Goal: Transaction & Acquisition: Purchase product/service

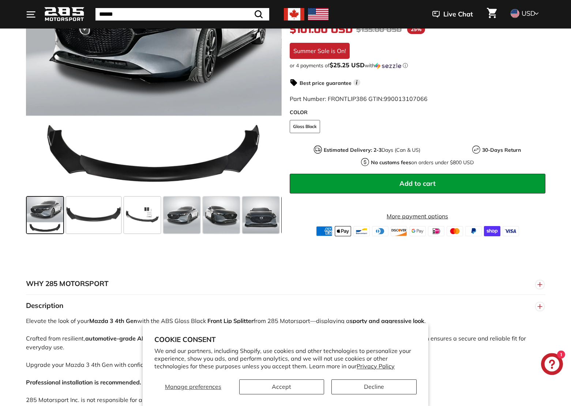
scroll to position [187, 0]
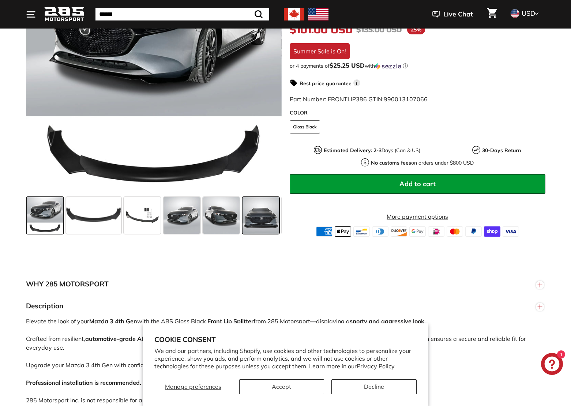
click at [264, 214] on span at bounding box center [260, 215] width 37 height 37
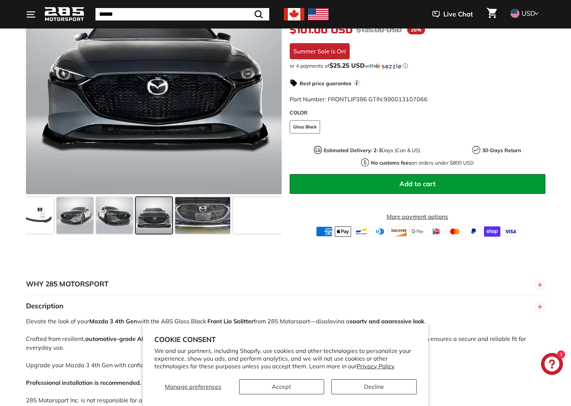
scroll to position [0, 107]
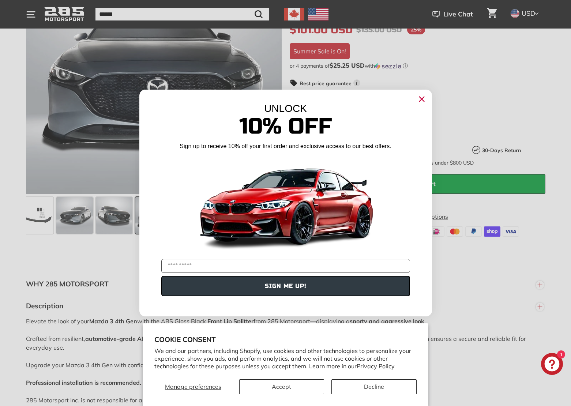
click at [422, 99] on icon "Close dialog" at bounding box center [422, 99] width 12 height 12
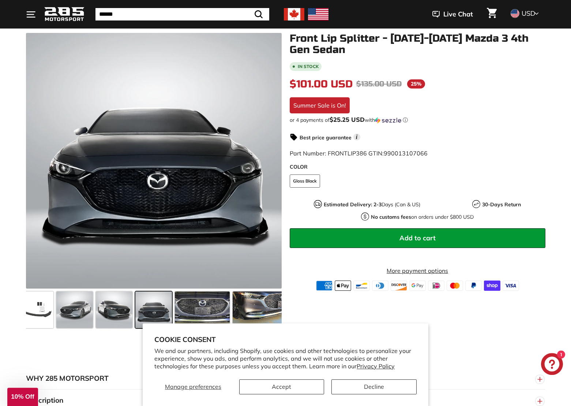
scroll to position [75, 0]
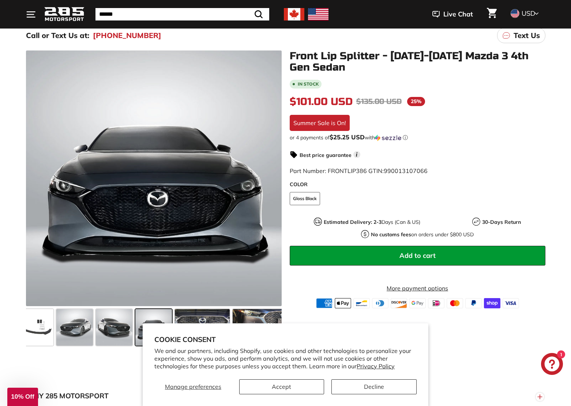
click at [329, 120] on div "Summer Sale is On!" at bounding box center [320, 123] width 60 height 16
click at [409, 102] on span "25%" at bounding box center [416, 101] width 18 height 9
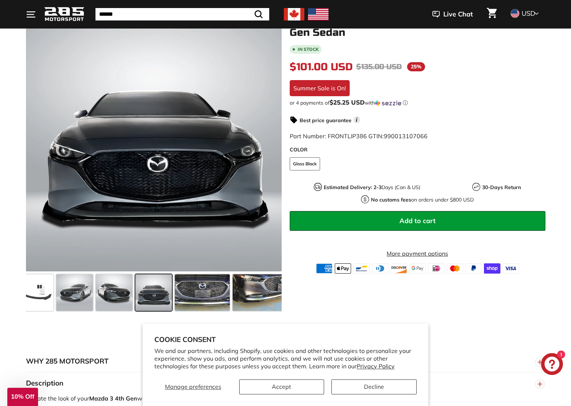
scroll to position [224, 0]
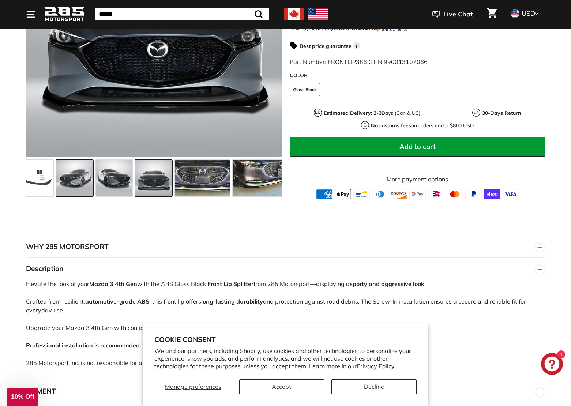
click at [80, 178] on span at bounding box center [74, 178] width 37 height 37
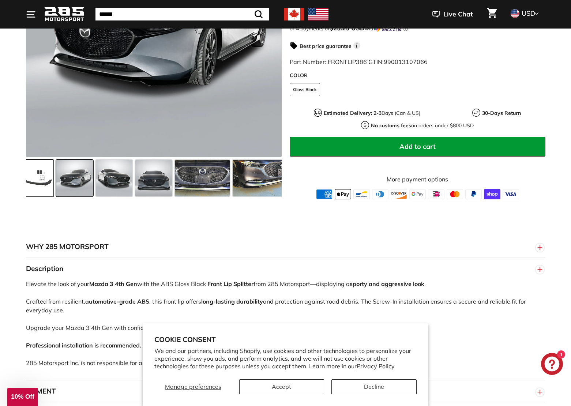
click at [40, 180] on span at bounding box center [35, 178] width 37 height 37
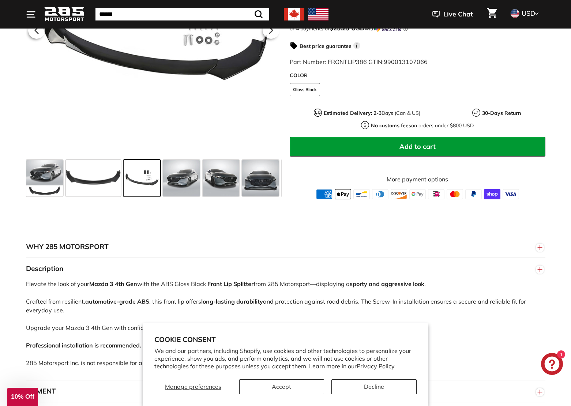
scroll to position [0, 0]
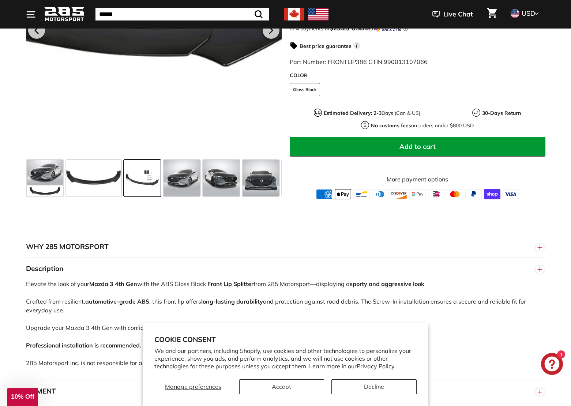
click at [223, 93] on div at bounding box center [154, 29] width 256 height 256
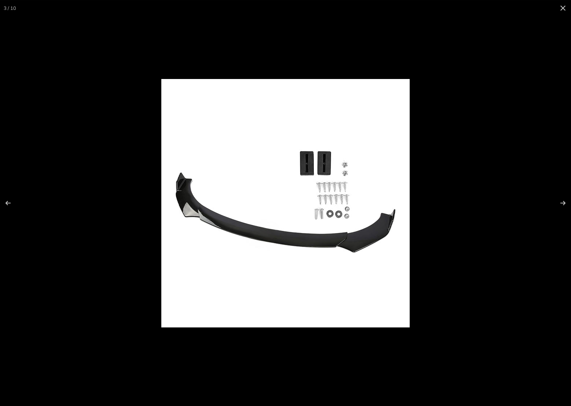
scroll to position [112, 0]
click at [475, 86] on div at bounding box center [350, 214] width 379 height 270
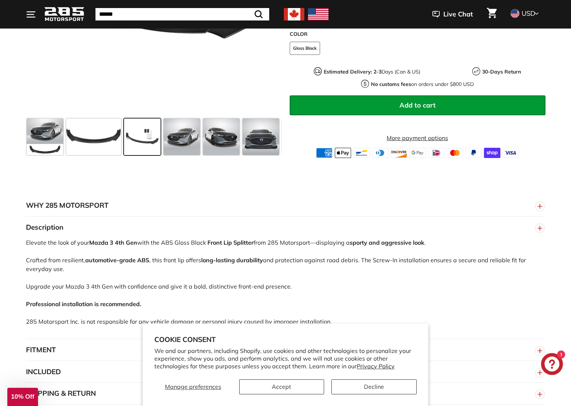
scroll to position [298, 0]
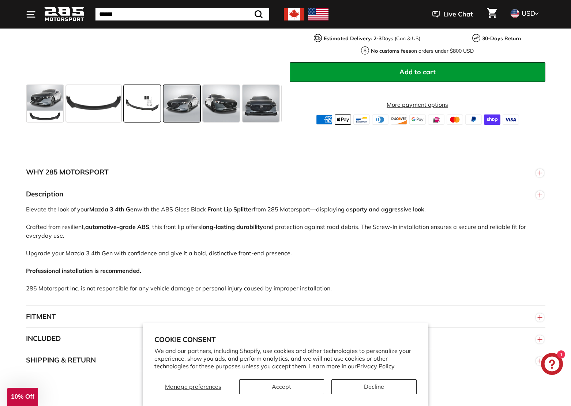
click at [192, 107] on span at bounding box center [181, 103] width 37 height 37
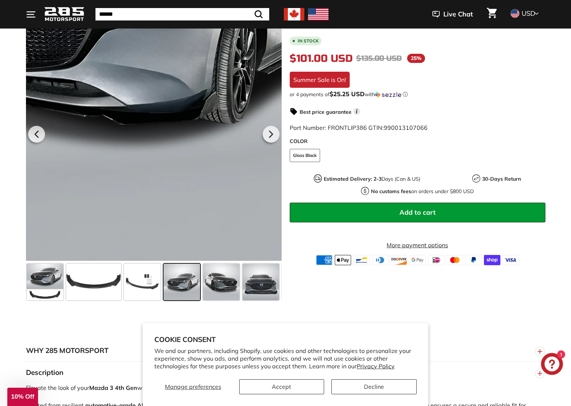
scroll to position [112, 0]
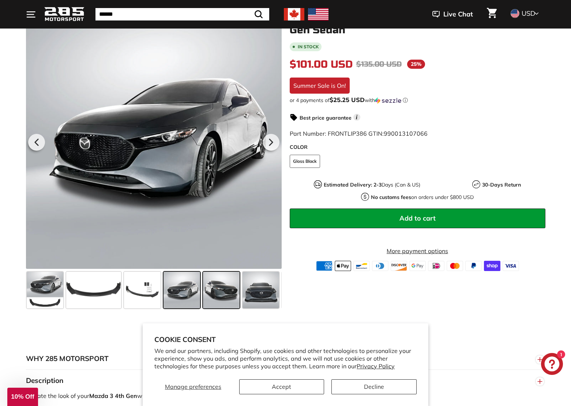
click at [227, 291] on span at bounding box center [221, 290] width 37 height 37
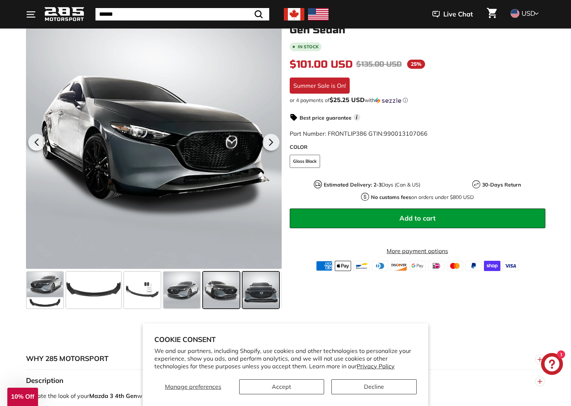
click at [257, 290] on span at bounding box center [260, 290] width 37 height 37
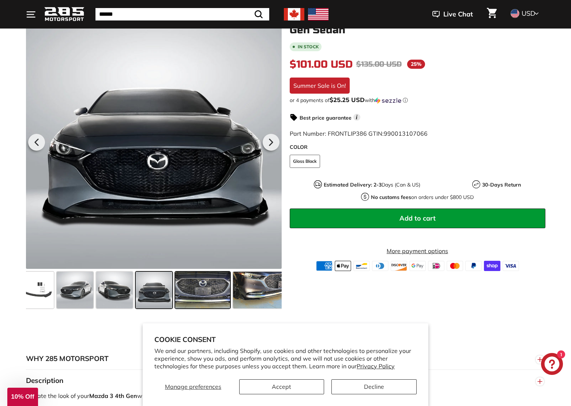
scroll to position [0, 107]
click at [333, 330] on section "Cookie consent We and our partners, including Shopify, use cookies and other te…" at bounding box center [286, 364] width 286 height 83
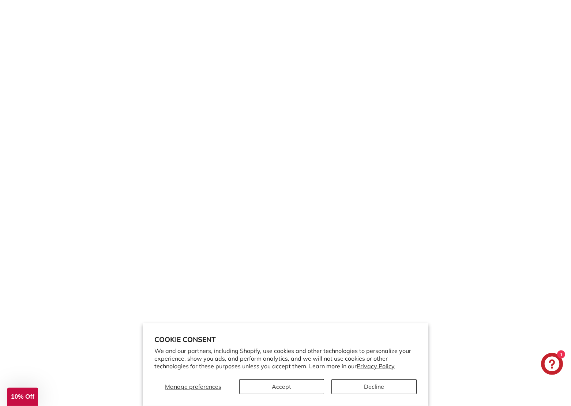
scroll to position [1584, 0]
click at [374, 389] on button "Decline" at bounding box center [373, 386] width 85 height 15
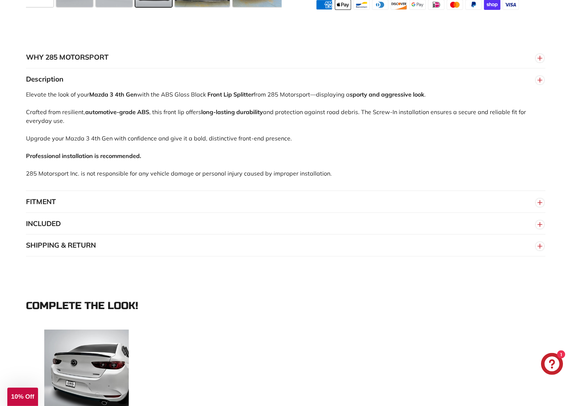
scroll to position [412, 0]
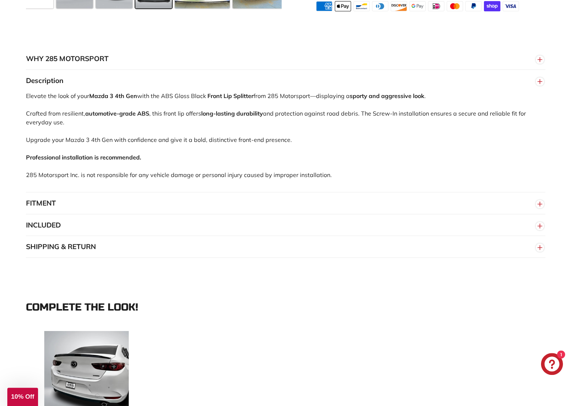
click at [71, 205] on button "FITMENT" at bounding box center [285, 203] width 519 height 22
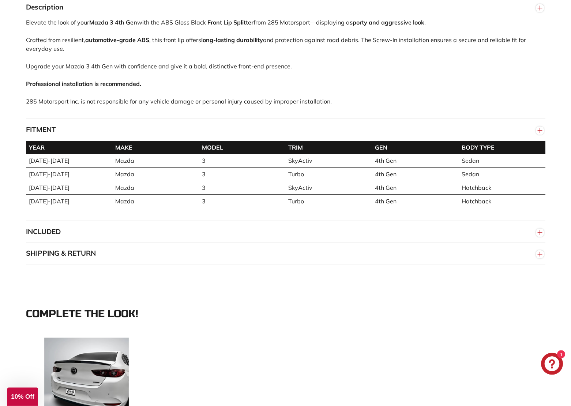
scroll to position [486, 0]
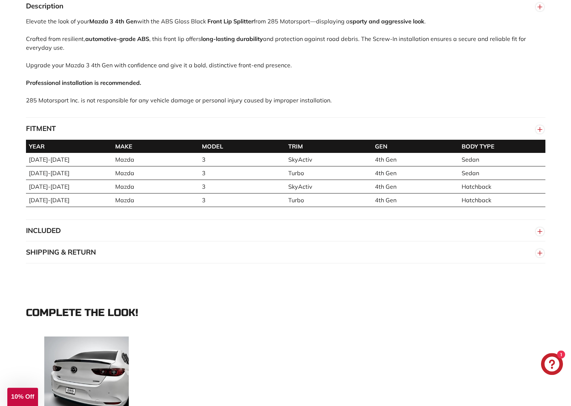
click at [45, 242] on button "SHIPPING & RETURN" at bounding box center [285, 252] width 519 height 22
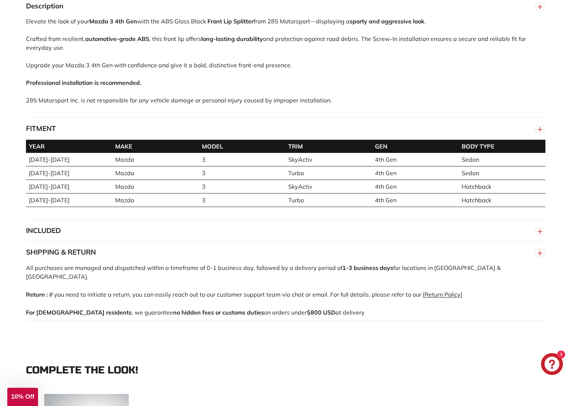
click at [56, 227] on button "INCLUDED" at bounding box center [285, 231] width 519 height 22
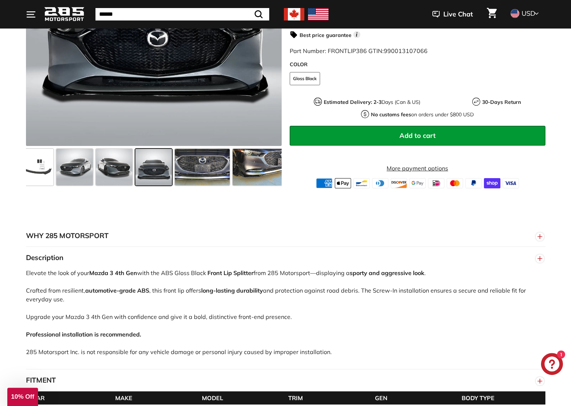
scroll to position [151, 0]
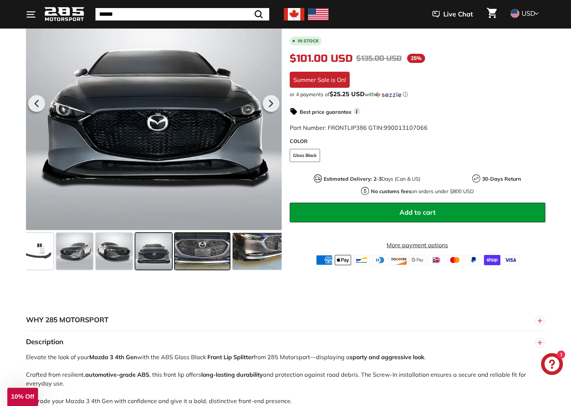
click at [195, 249] on span at bounding box center [202, 251] width 55 height 37
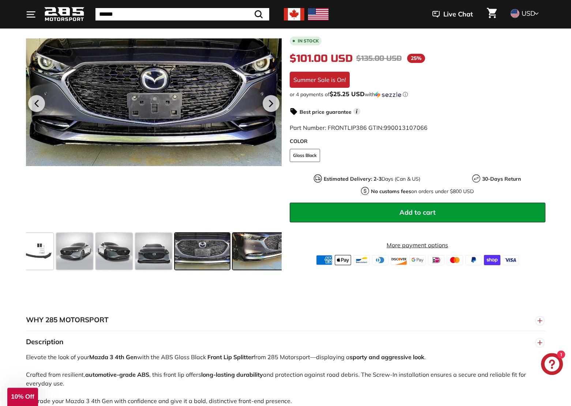
click at [242, 250] on span at bounding box center [260, 251] width 55 height 37
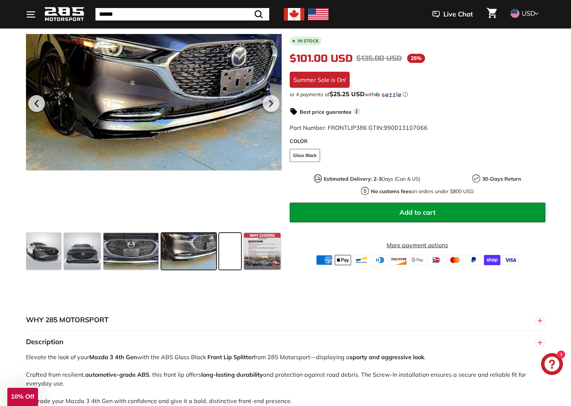
scroll to position [0, 179]
click at [267, 254] on span at bounding box center [262, 251] width 37 height 37
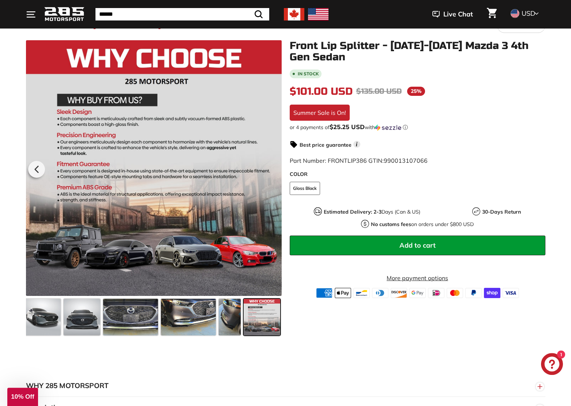
scroll to position [76, 0]
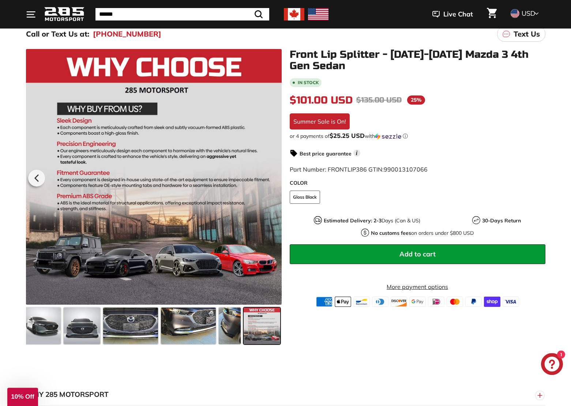
click at [323, 240] on div "In stock $101.00 USD $101.00 Regular price $135.00 USD $135.00 Sale price 25% /…" at bounding box center [418, 192] width 256 height 230
click at [313, 248] on button "Add to cart" at bounding box center [418, 254] width 256 height 20
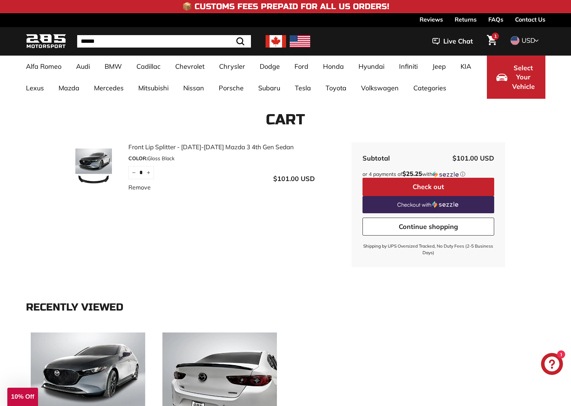
click at [492, 42] on icon "Cart" at bounding box center [492, 40] width 10 height 10
click at [469, 185] on button "Check out" at bounding box center [428, 187] width 132 height 18
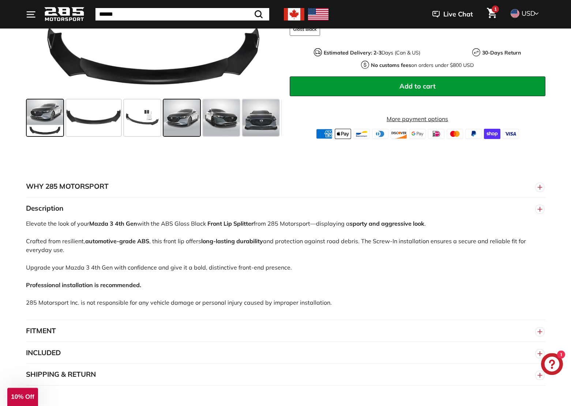
scroll to position [374, 0]
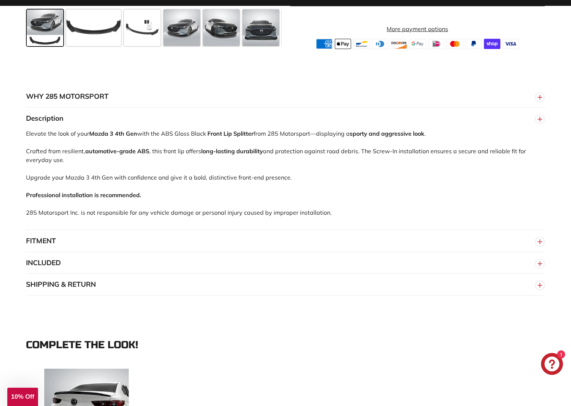
click at [96, 281] on button "SHIPPING & RETURN" at bounding box center [285, 285] width 519 height 22
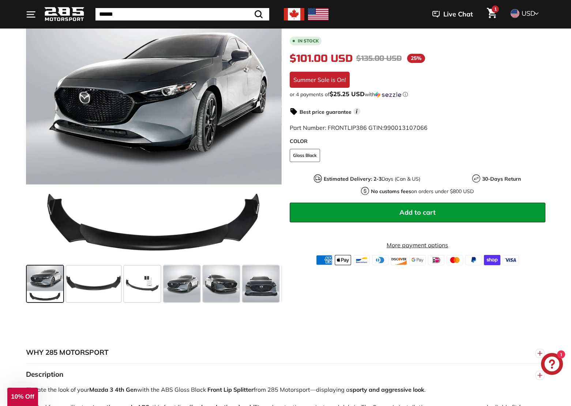
scroll to position [1, 0]
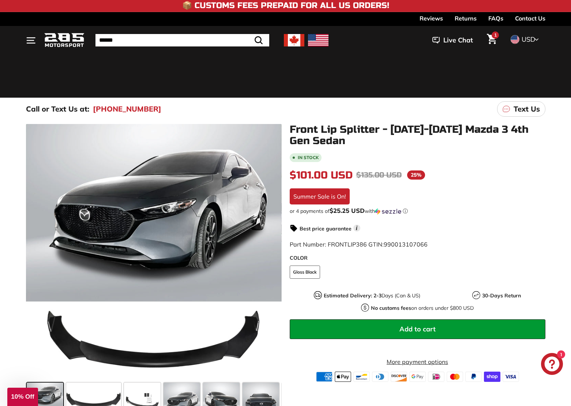
click at [523, 38] on span "USD" at bounding box center [529, 39] width 14 height 8
click at [515, 64] on span at bounding box center [515, 64] width 10 height 10
click at [494, 37] on span "1" at bounding box center [495, 35] width 3 height 4
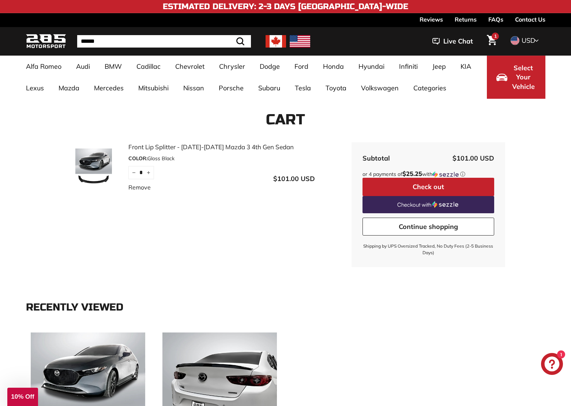
click at [378, 188] on button "Check out" at bounding box center [428, 187] width 132 height 18
click at [495, 19] on link "FAQs" at bounding box center [495, 19] width 15 height 12
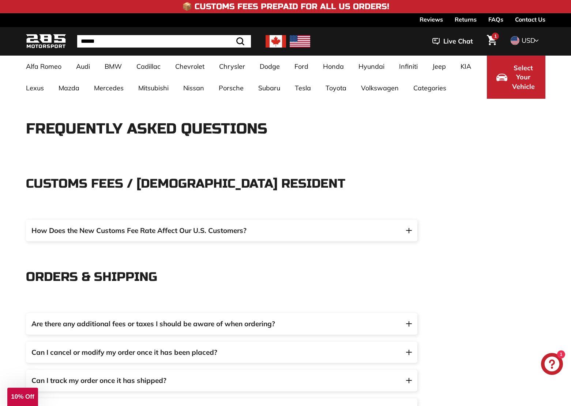
click at [155, 226] on span "How Does the New Customs Fee Rate Affect Our U.S. Customers?" at bounding box center [140, 230] width 219 height 11
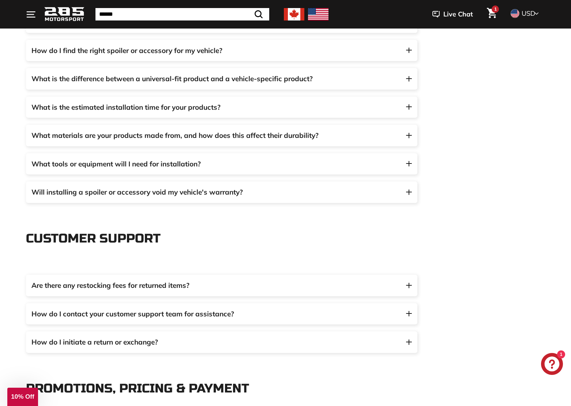
scroll to position [895, 0]
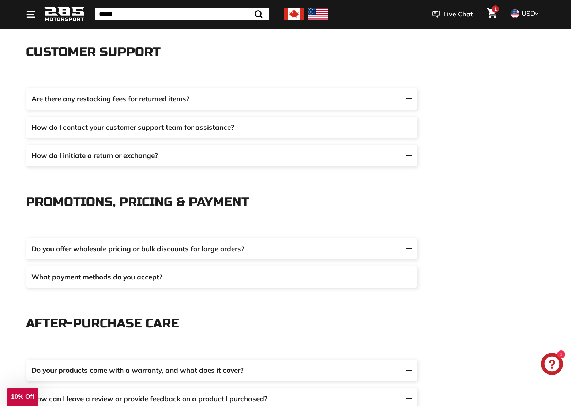
click at [449, 15] on span "Live Chat" at bounding box center [458, 15] width 30 height 10
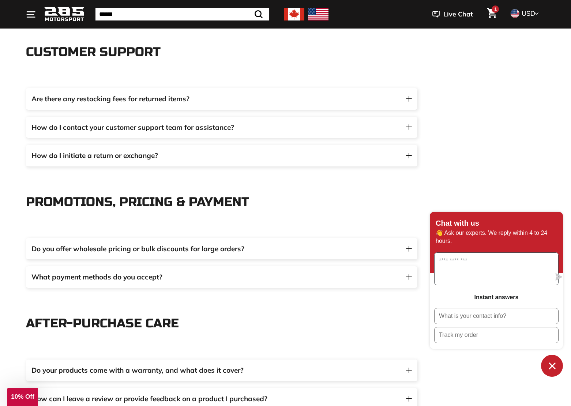
click at [470, 271] on textarea "Message us" at bounding box center [493, 269] width 116 height 32
click at [491, 10] on icon "Cart" at bounding box center [492, 13] width 10 height 10
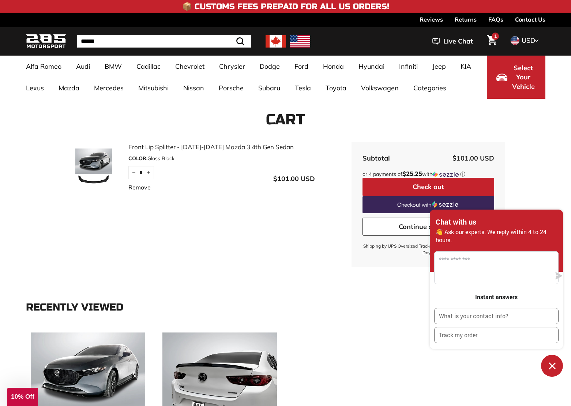
click at [372, 325] on div "**********" at bounding box center [285, 407] width 571 height 255
click at [400, 181] on button "Check out" at bounding box center [428, 187] width 132 height 18
click at [464, 275] on textarea "Message us" at bounding box center [493, 268] width 116 height 32
type textarea "**********"
click at [555, 278] on icon "submit" at bounding box center [558, 275] width 7 height 7
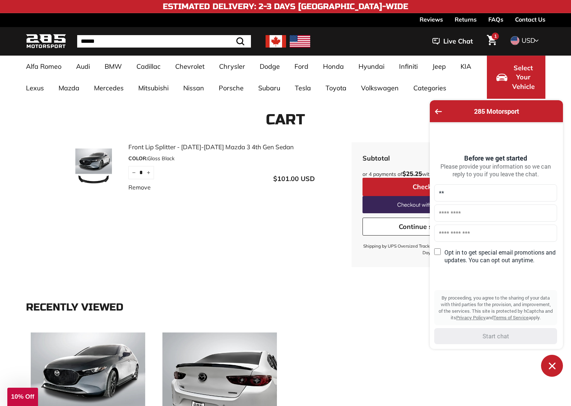
type input "*"
type input "******"
type input "*****"
click at [465, 231] on input "text" at bounding box center [495, 233] width 123 height 17
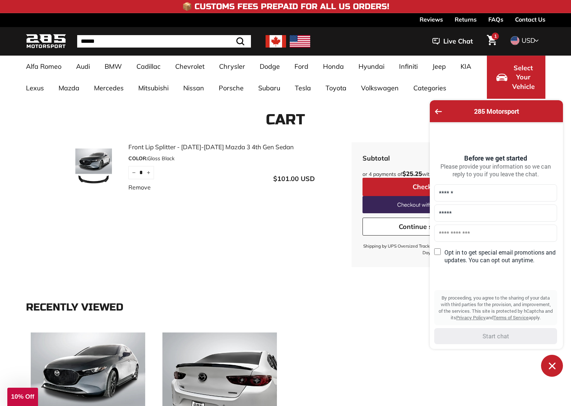
click at [465, 231] on input "text" at bounding box center [495, 233] width 123 height 17
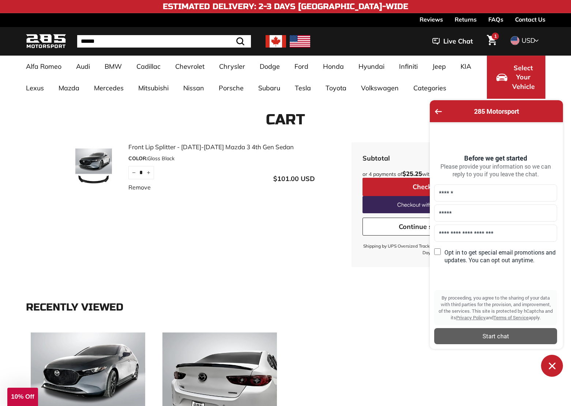
type input "**********"
click at [450, 339] on div "Start chat" at bounding box center [496, 336] width 114 height 8
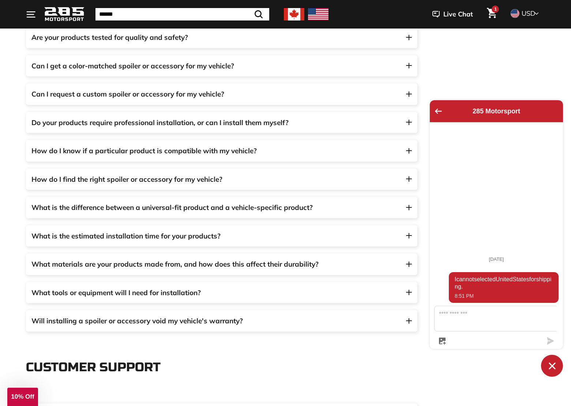
scroll to position [597, 0]
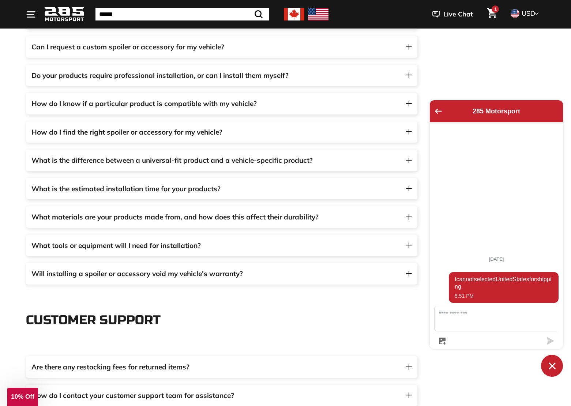
click at [139, 75] on span "Do your products require professional installation, or can I install them mysel…" at bounding box center [159, 75] width 257 height 9
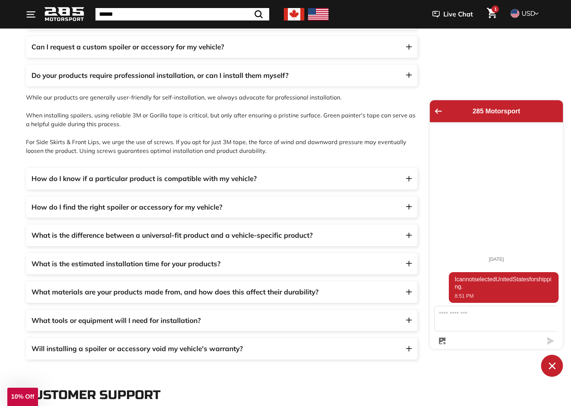
click at [136, 319] on span "What tools or equipment will I need for installation?" at bounding box center [115, 320] width 169 height 9
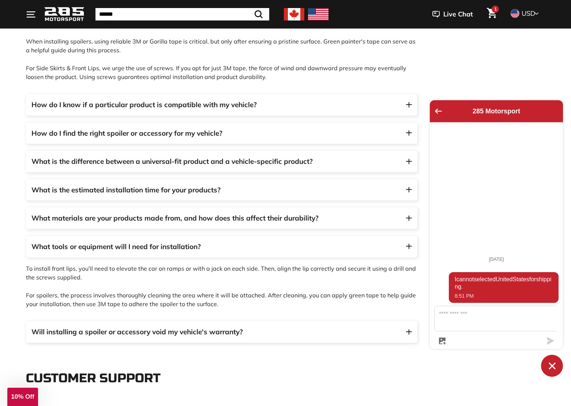
scroll to position [672, 0]
click at [91, 325] on button "Will installing a spoiler or accessory void my vehicle's warranty?" at bounding box center [221, 331] width 391 height 22
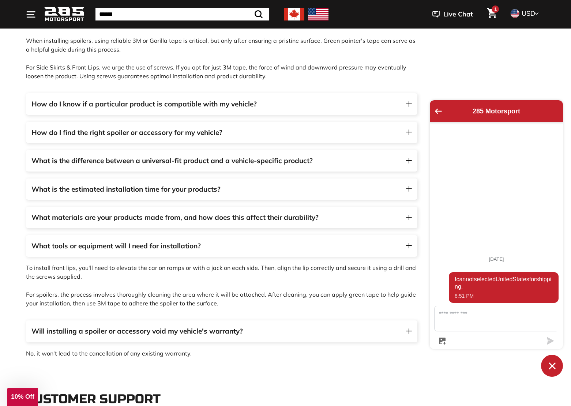
click at [84, 218] on span "What materials are your products made from, and how does this affect their dura…" at bounding box center [174, 217] width 287 height 9
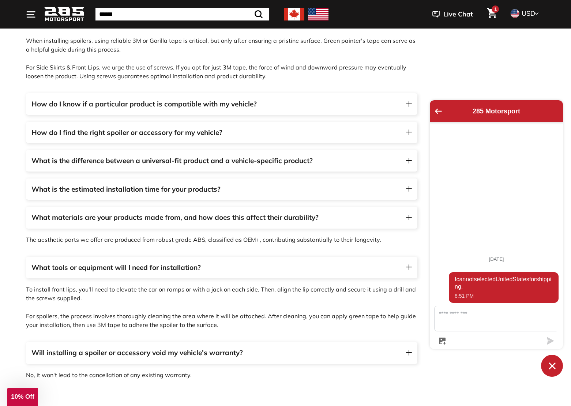
click at [89, 185] on span "What is the estimated installation time for your products?" at bounding box center [125, 189] width 189 height 9
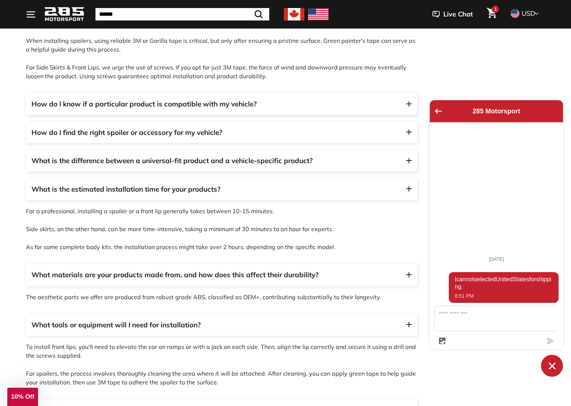
click at [131, 165] on span "What is the difference between a universal-fit product and a vehicle-specific p…" at bounding box center [171, 160] width 281 height 9
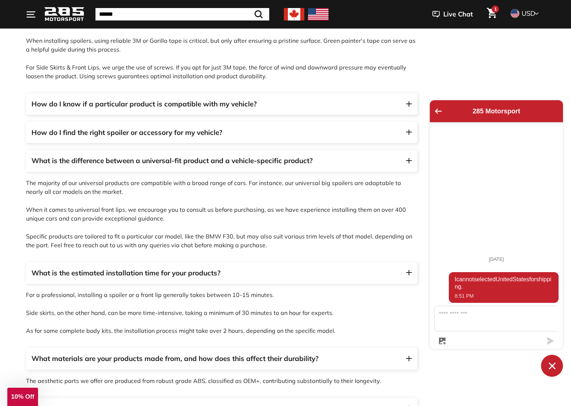
click at [141, 135] on span "How do I find the right spoiler or accessory for my vehicle?" at bounding box center [126, 132] width 191 height 9
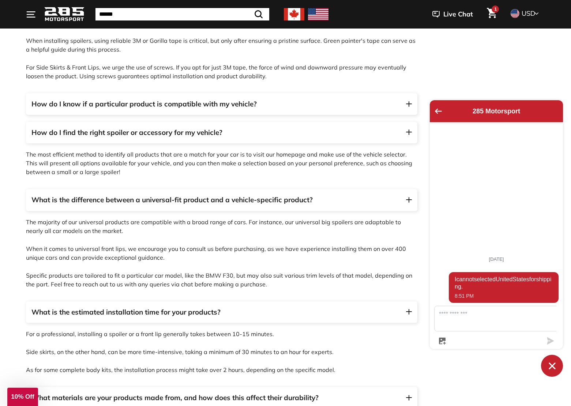
click at [144, 105] on span "How do I know if a particular product is compatible with my vehicle?" at bounding box center [143, 103] width 225 height 9
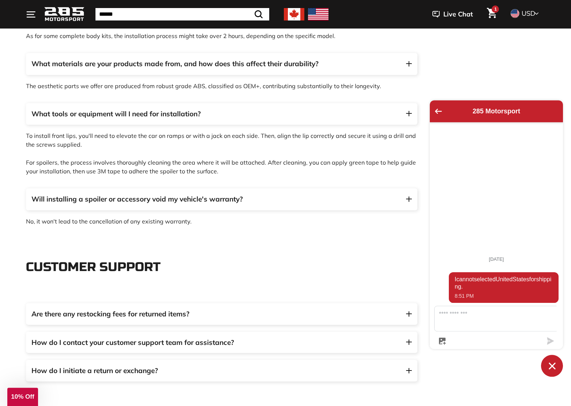
scroll to position [1156, 0]
